Goal: Task Accomplishment & Management: Manage account settings

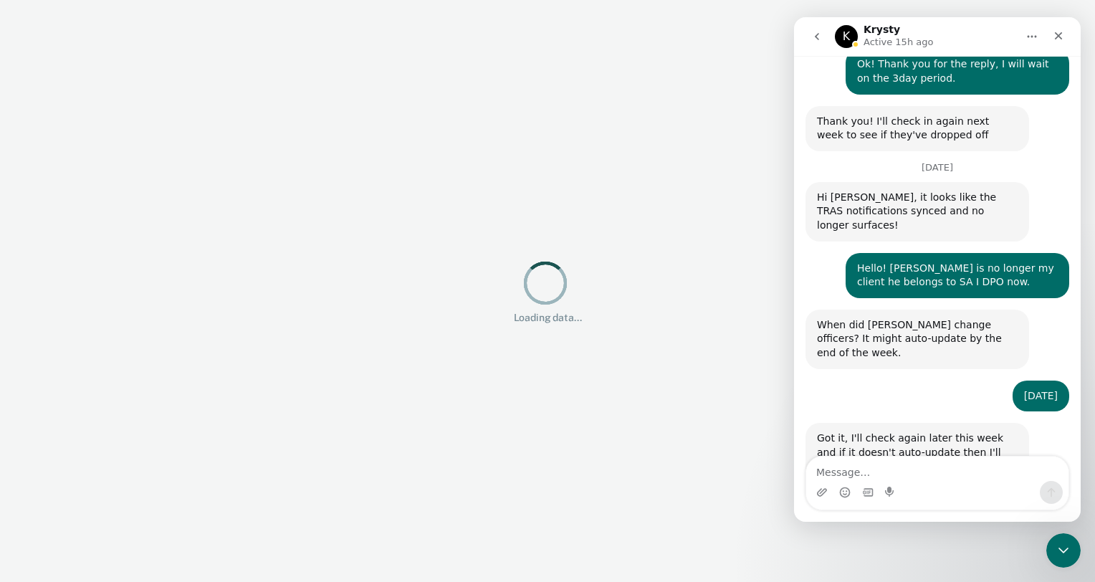
scroll to position [688, 0]
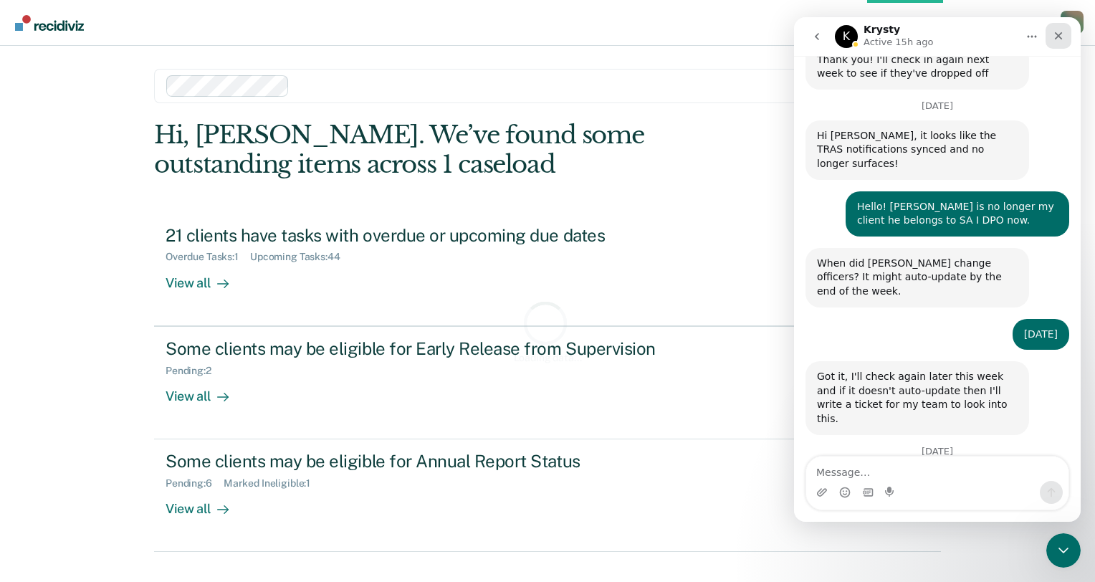
click at [1054, 35] on icon "Close" at bounding box center [1057, 35] width 11 height 11
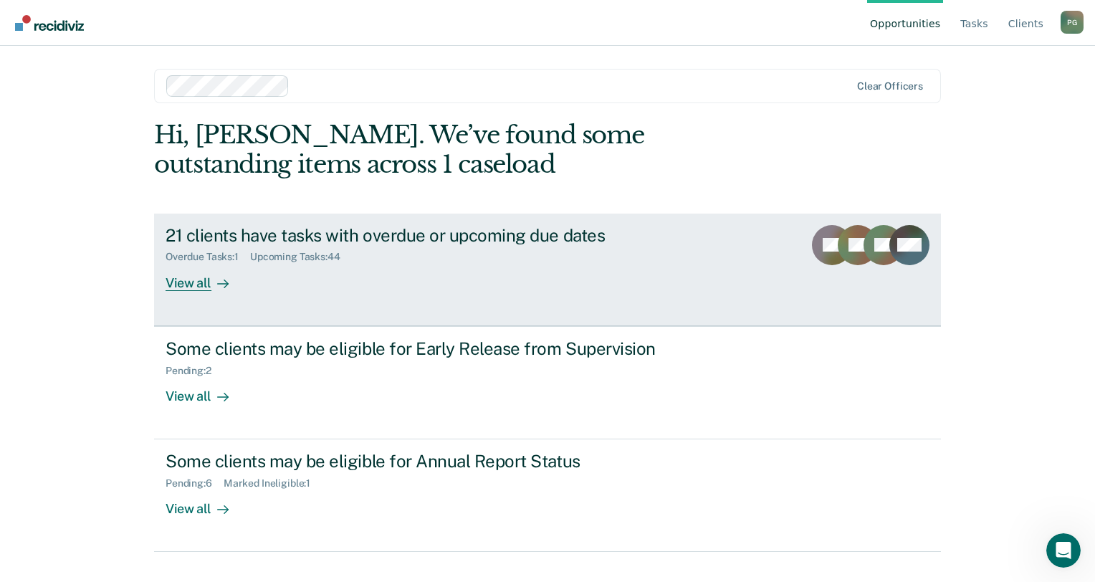
click at [195, 277] on div "View all" at bounding box center [205, 277] width 80 height 28
click at [269, 233] on div "21 clients have tasks with overdue or upcoming due dates" at bounding box center [416, 235] width 503 height 21
click at [199, 286] on div "View all" at bounding box center [205, 277] width 80 height 28
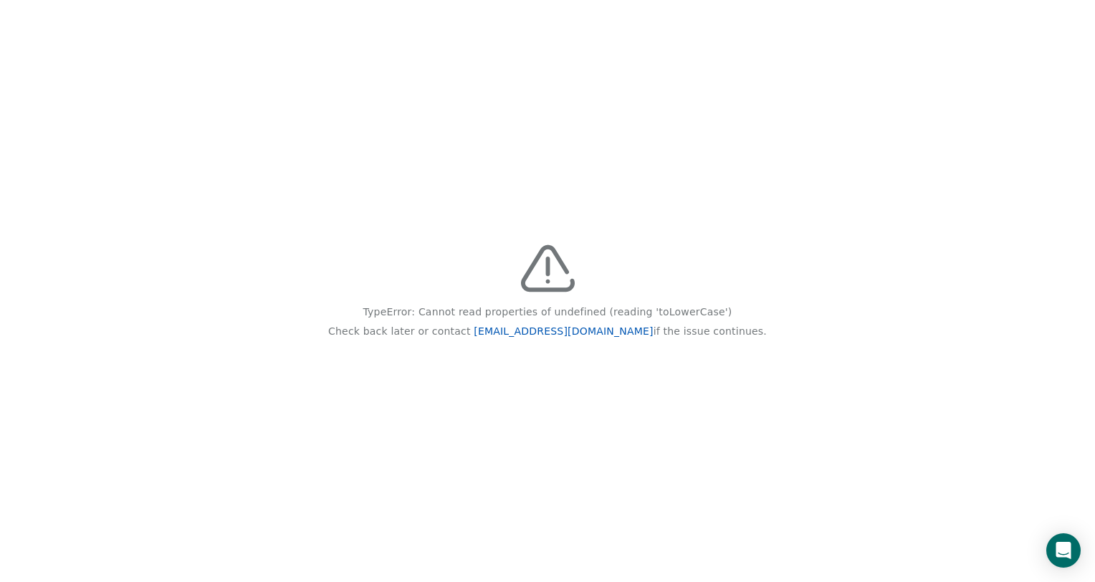
click at [559, 335] on link "[EMAIL_ADDRESS][DOMAIN_NAME]" at bounding box center [562, 330] width 179 height 11
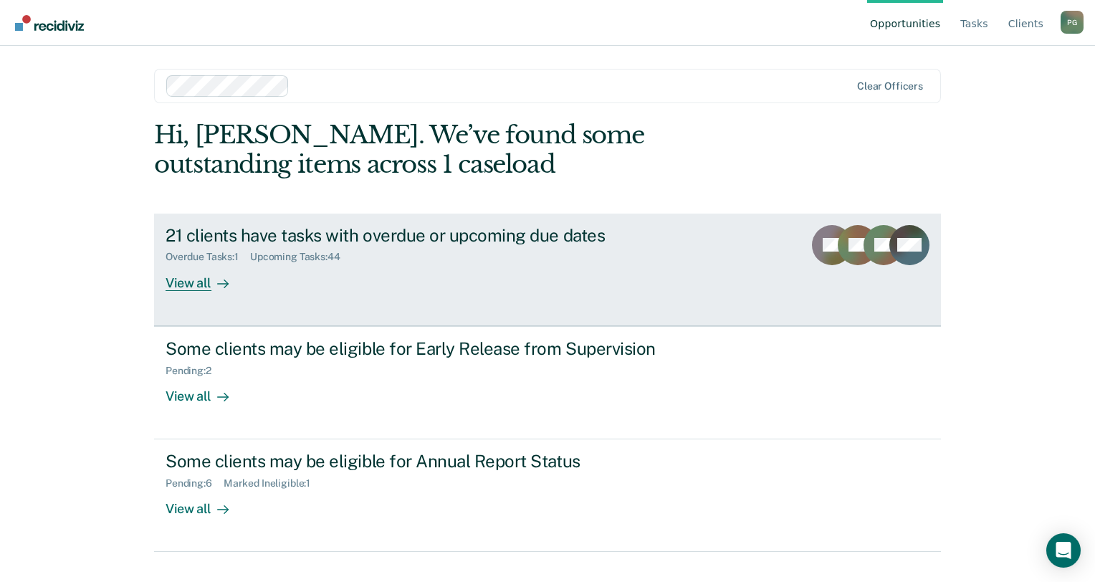
click at [814, 249] on rect at bounding box center [832, 245] width 40 height 40
click at [214, 249] on div "Overdue Tasks : 1 Upcoming Tasks : 44" at bounding box center [416, 254] width 503 height 18
click at [193, 287] on div "View all" at bounding box center [205, 277] width 80 height 28
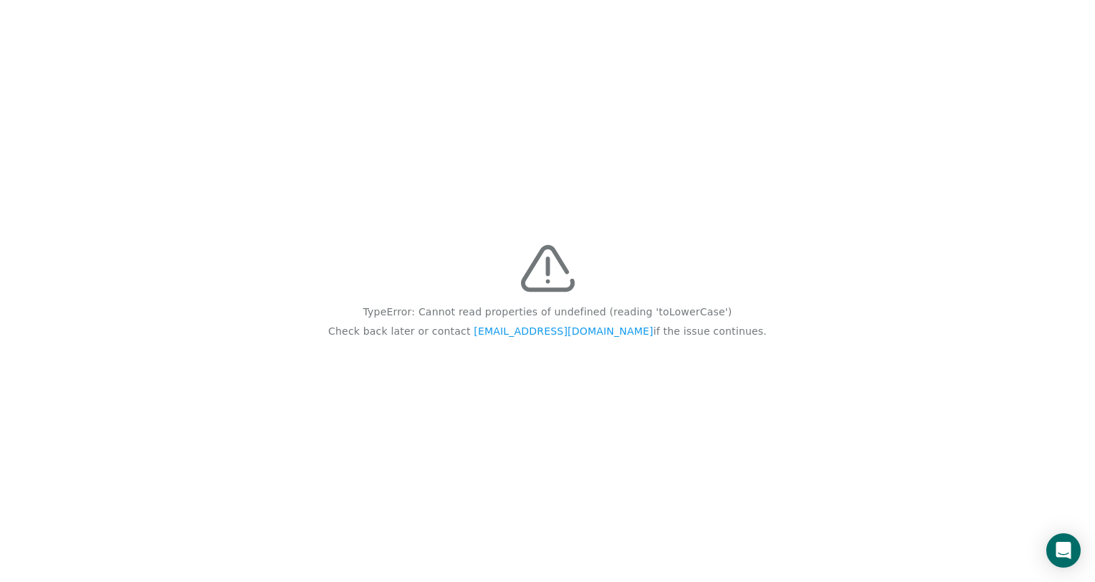
click at [1029, 74] on div "TypeError: Cannot read properties of undefined (reading 'toLowerCase') Check ba…" at bounding box center [547, 291] width 1095 height 582
drag, startPoint x: 905, startPoint y: 218, endPoint x: 722, endPoint y: 188, distance: 185.2
click at [722, 188] on div "TypeError: Cannot read properties of undefined (reading 'toLowerCase') Check ba…" at bounding box center [547, 291] width 1095 height 582
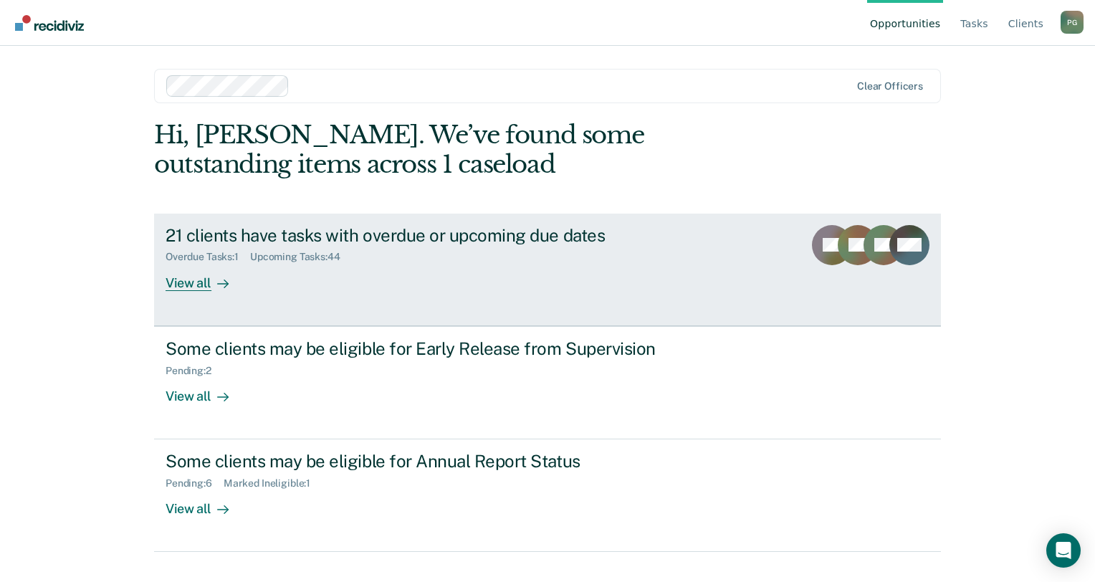
click at [230, 234] on div "21 clients have tasks with overdue or upcoming due dates" at bounding box center [416, 235] width 503 height 21
click at [188, 280] on div "View all" at bounding box center [205, 277] width 80 height 28
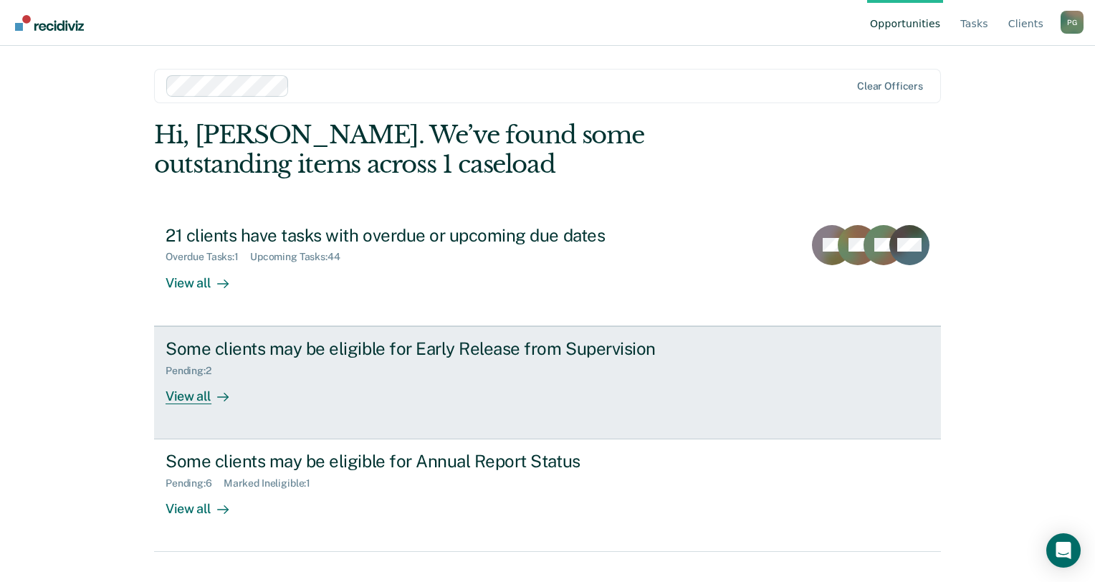
click at [192, 393] on div "View all" at bounding box center [205, 390] width 80 height 28
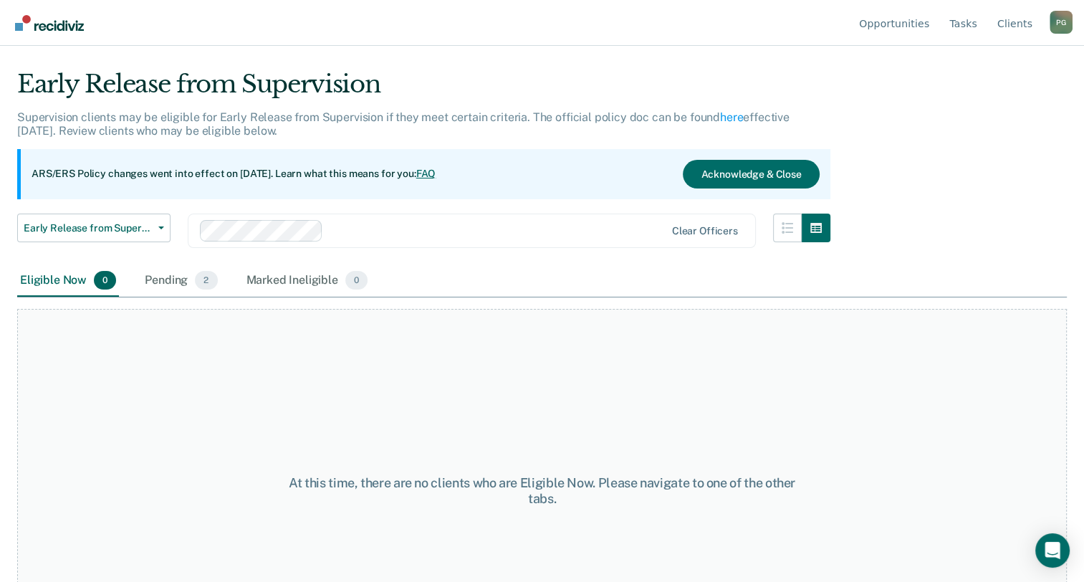
scroll to position [119, 0]
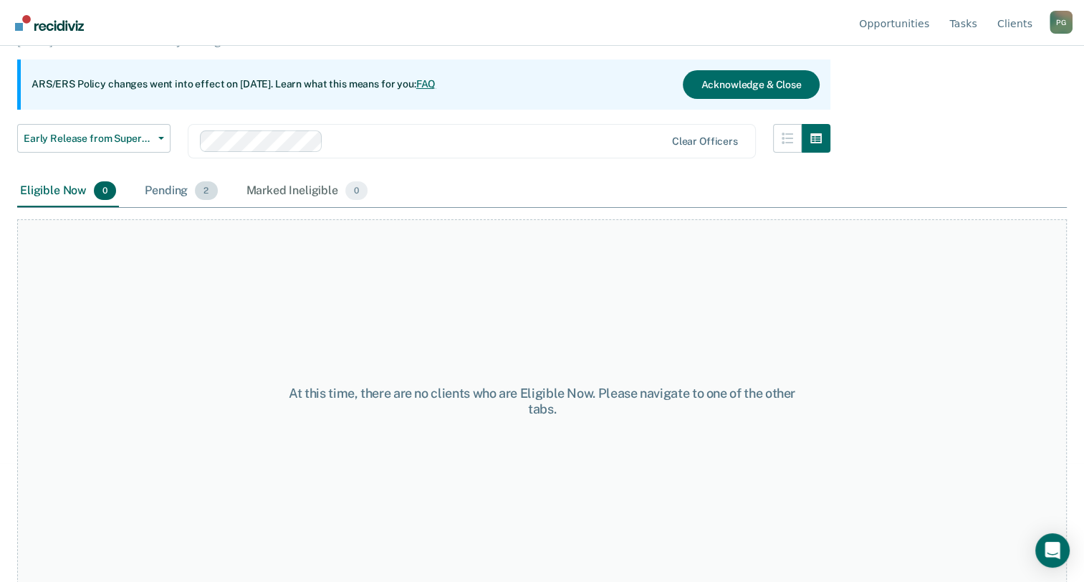
click at [162, 192] on div "Pending 2" at bounding box center [181, 191] width 78 height 32
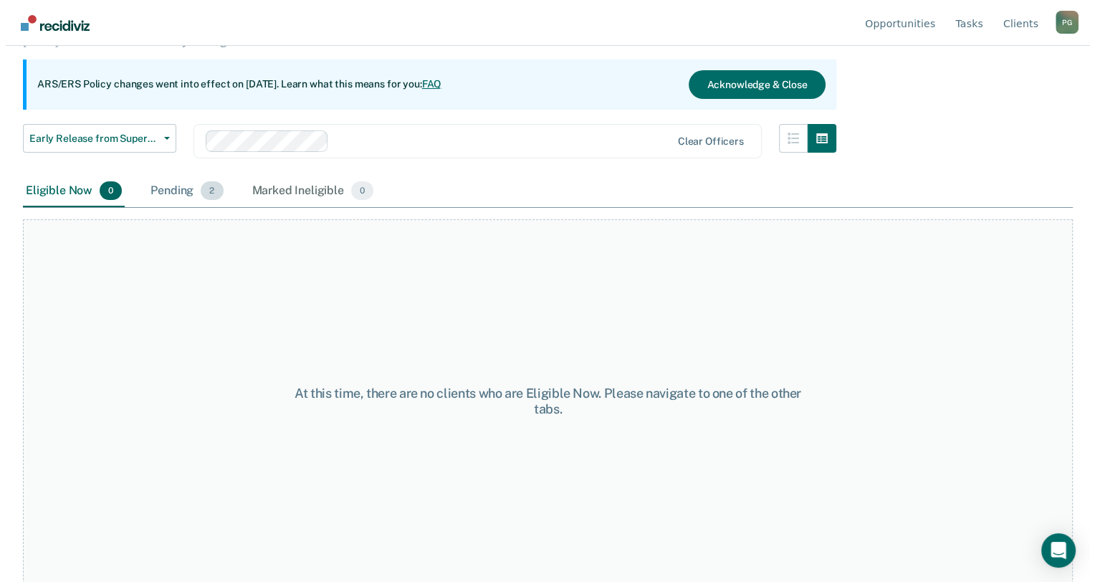
scroll to position [0, 0]
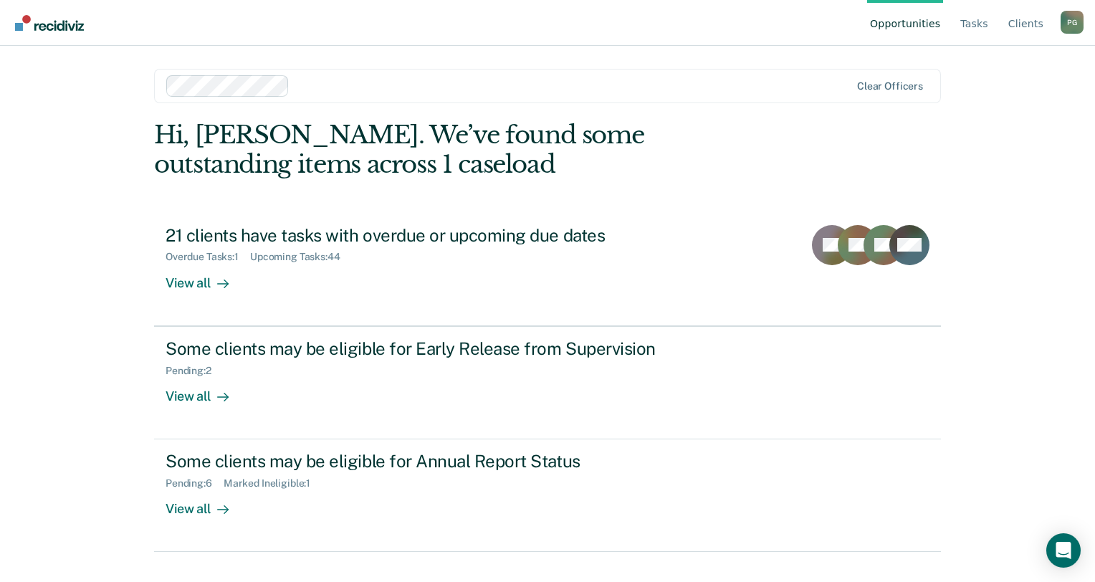
click at [196, 505] on div "View all" at bounding box center [205, 503] width 80 height 28
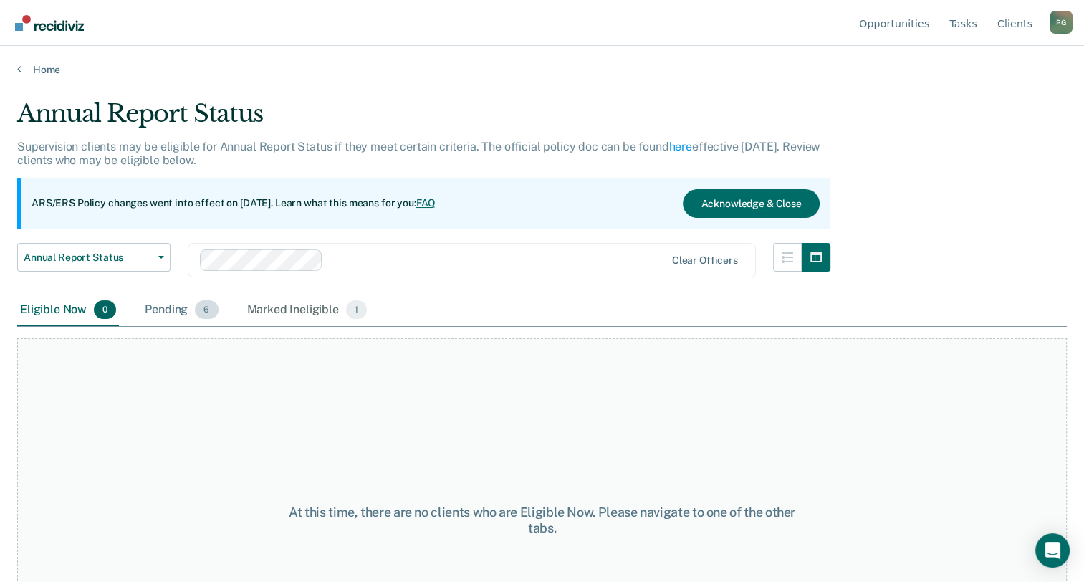
click at [173, 303] on div "Pending 6" at bounding box center [181, 310] width 79 height 32
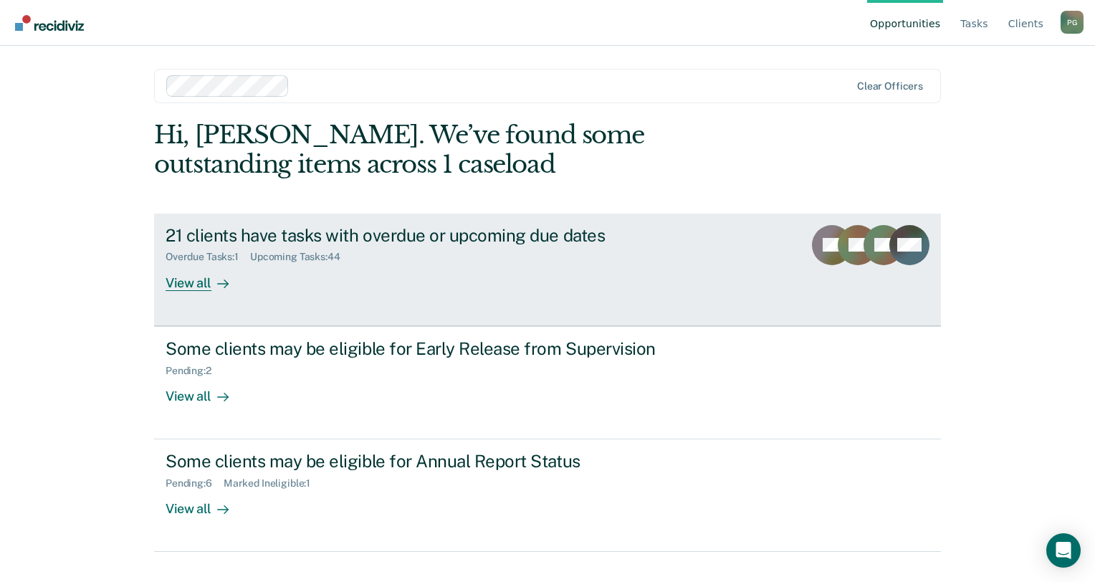
click at [200, 284] on div "View all" at bounding box center [205, 277] width 80 height 28
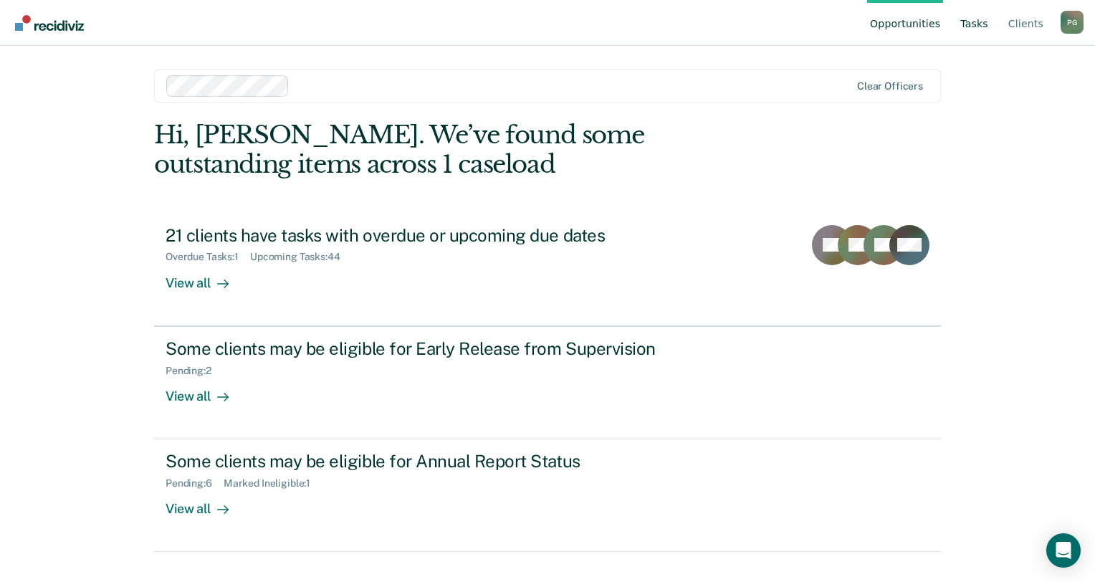
click at [983, 28] on link "Tasks" at bounding box center [974, 23] width 34 height 46
click at [1064, 544] on icon "Open Intercom Messenger" at bounding box center [1062, 550] width 16 height 19
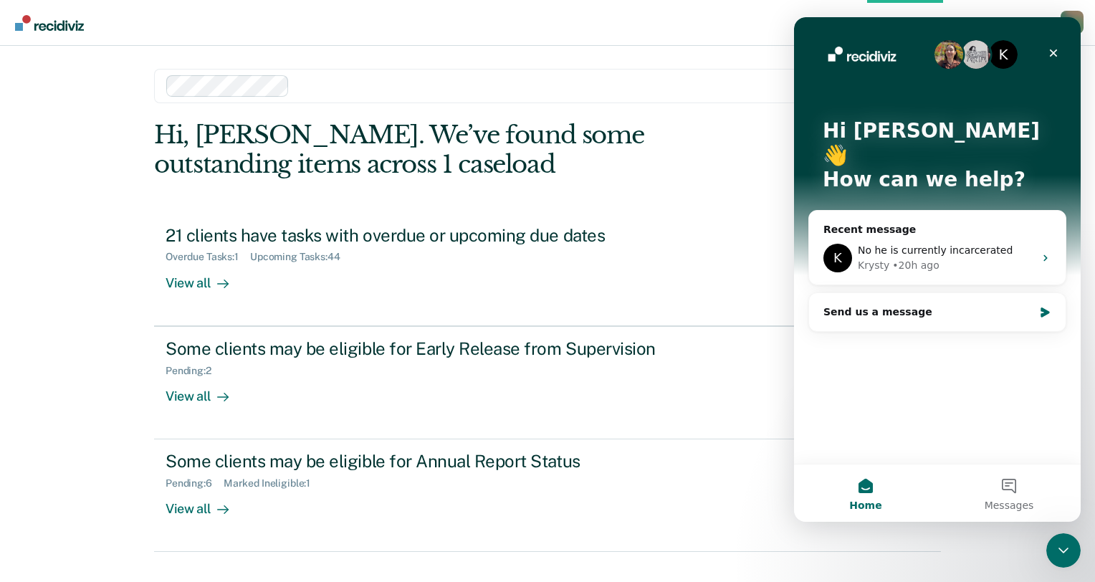
click at [1064, 542] on icon "Close Intercom Messenger" at bounding box center [1062, 550] width 17 height 17
